Goal: Information Seeking & Learning: Learn about a topic

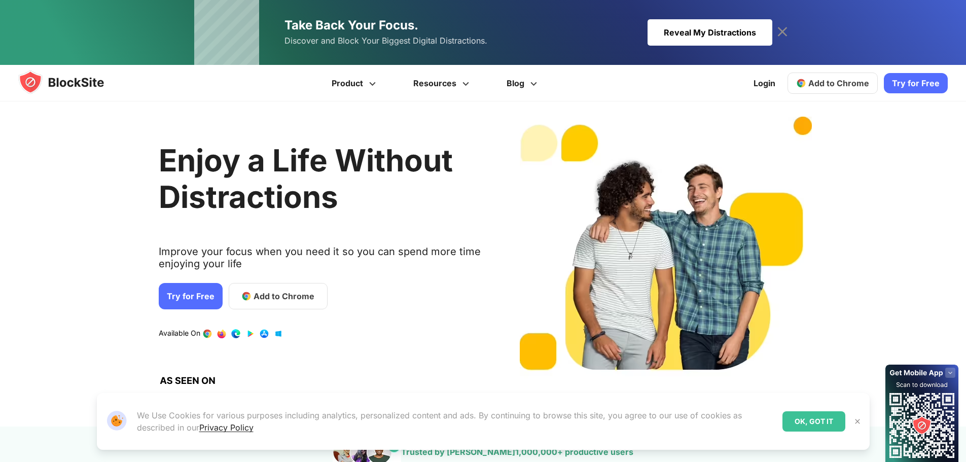
click at [786, 28] on icon at bounding box center [783, 32] width 10 height 10
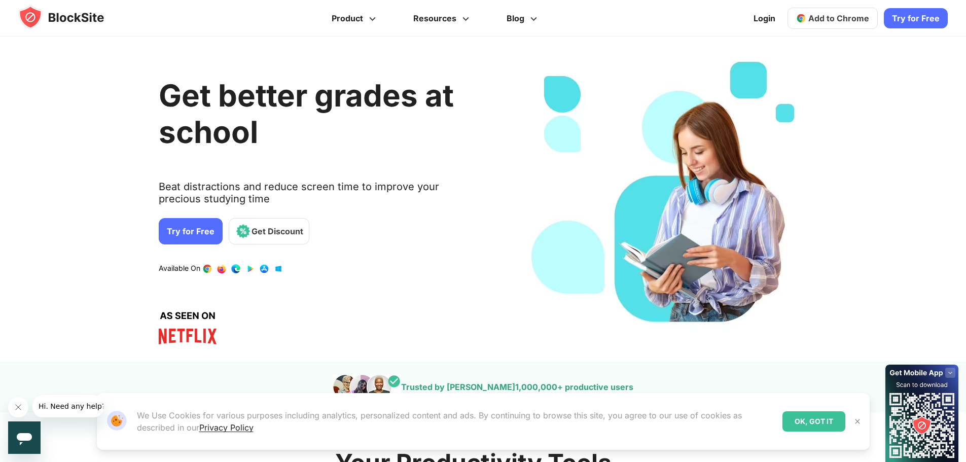
click at [183, 228] on link "Try for Free" at bounding box center [191, 231] width 64 height 26
click at [444, 17] on link "Resources" at bounding box center [442, 18] width 93 height 37
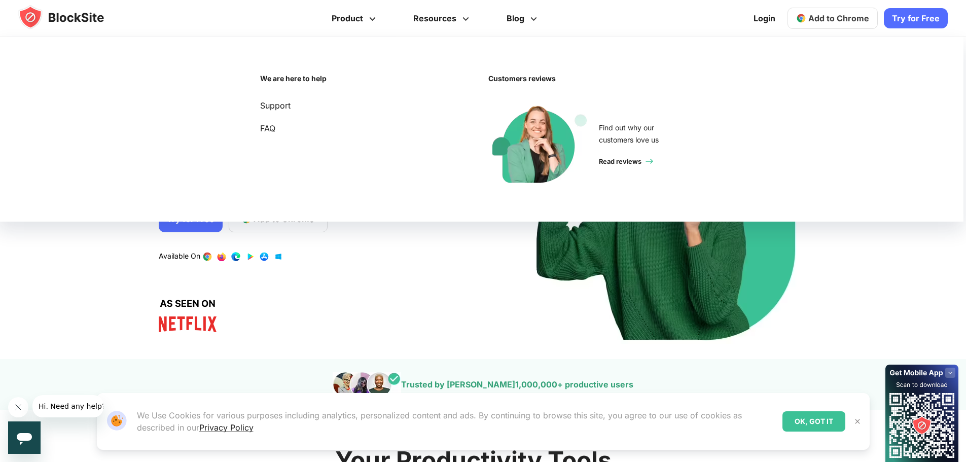
click at [487, 331] on div "Spend quality time with people you love Stop scrolling when you’re with your lo…" at bounding box center [477, 198] width 974 height 292
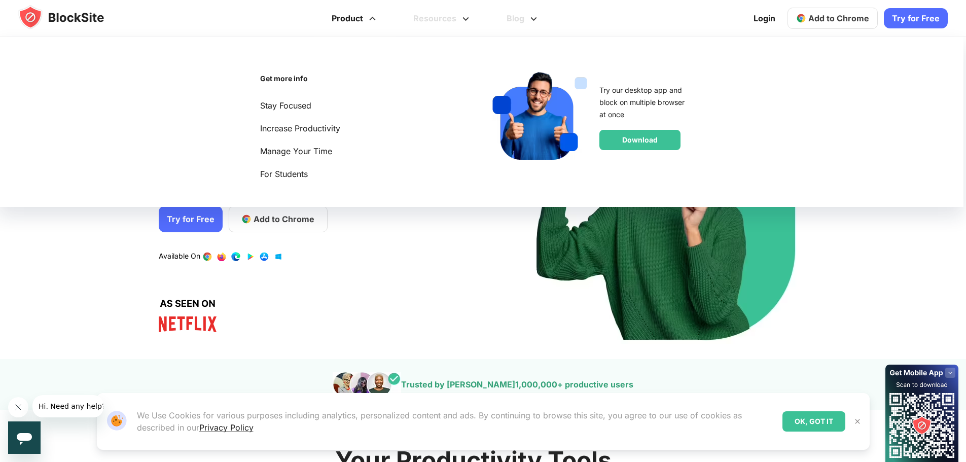
click at [365, 16] on link "Product" at bounding box center [356, 18] width 82 height 37
click at [298, 107] on link "Stay Focused" at bounding box center [309, 106] width 99 height 14
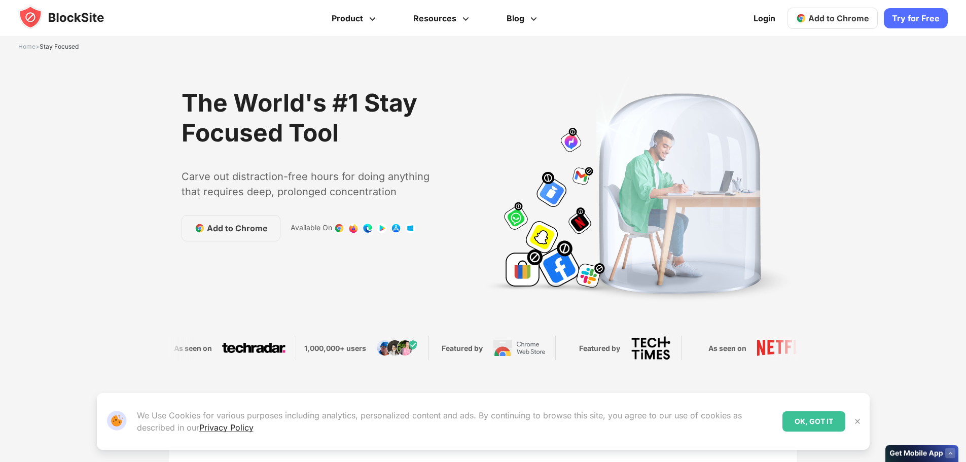
click at [357, 22] on link "Product" at bounding box center [356, 18] width 82 height 37
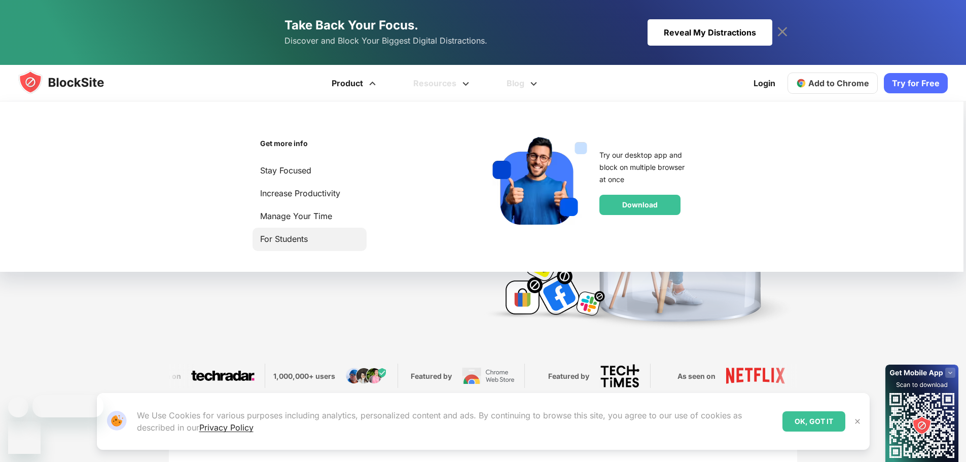
scroll to position [37, 0]
click at [295, 233] on link "For Students" at bounding box center [309, 239] width 99 height 14
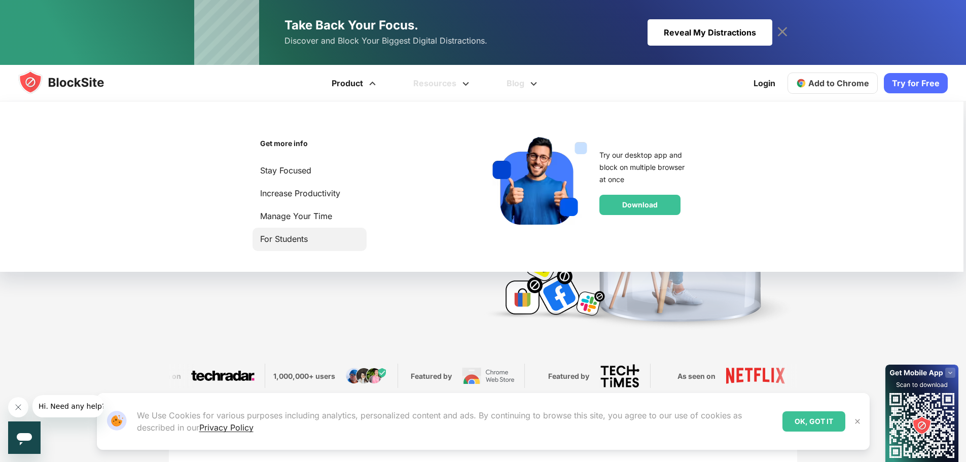
scroll to position [0, 0]
